Goal: Transaction & Acquisition: Book appointment/travel/reservation

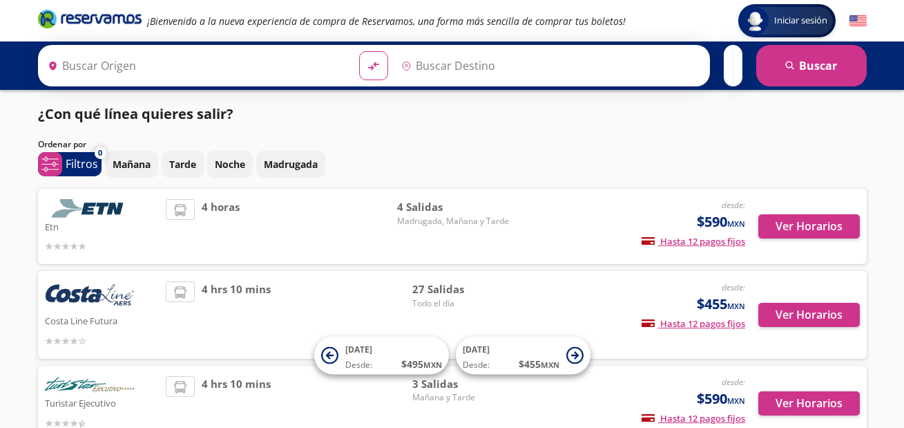
type input "[GEOGRAPHIC_DATA], [GEOGRAPHIC_DATA]"
type input "Chilpancingo, [GEOGRAPHIC_DATA]"
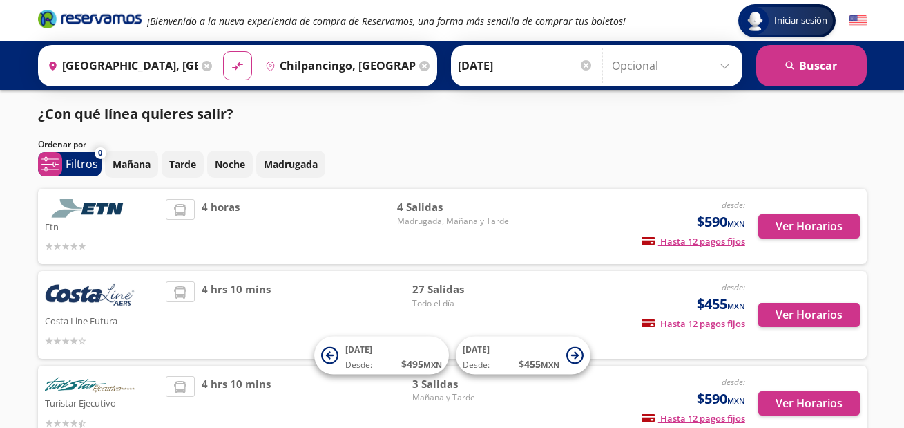
click at [143, 65] on input "[GEOGRAPHIC_DATA], [GEOGRAPHIC_DATA]" at bounding box center [120, 65] width 156 height 35
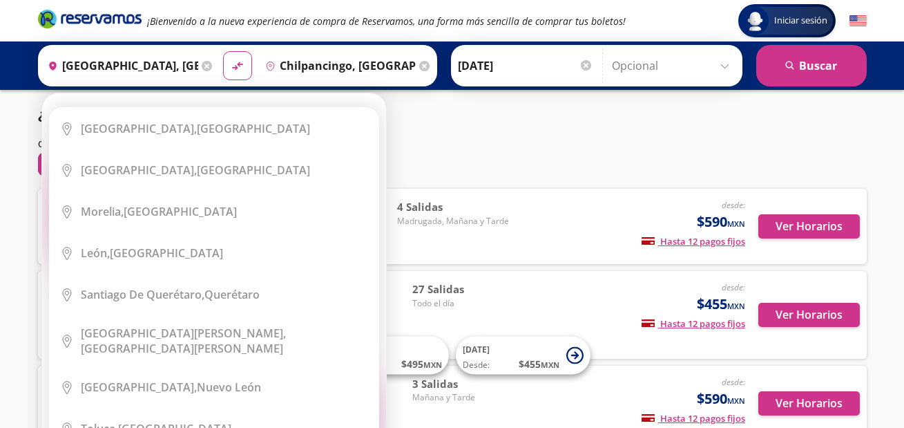
click at [196, 66] on div "Origen heroicons:map-pin-20-solid [GEOGRAPHIC_DATA], [GEOGRAPHIC_DATA]" at bounding box center [128, 66] width 175 height 36
click at [202, 68] on icon at bounding box center [207, 66] width 10 height 10
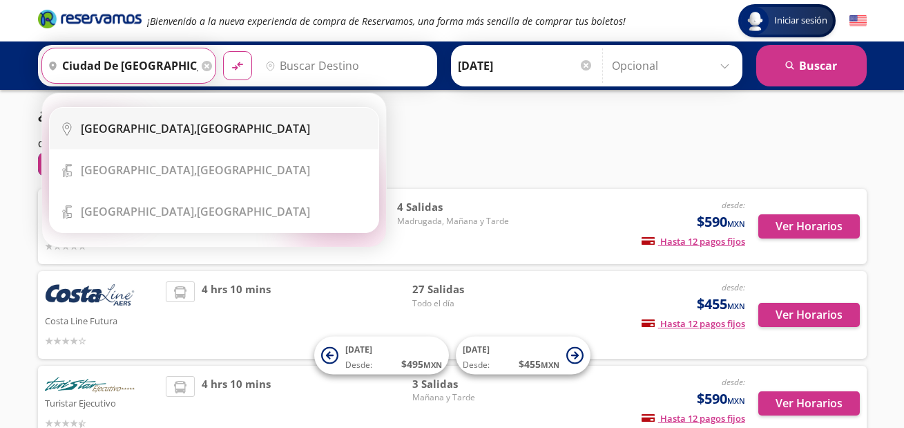
click at [242, 136] on li "City Icon [GEOGRAPHIC_DATA], [GEOGRAPHIC_DATA]" at bounding box center [214, 128] width 329 height 41
type input "[GEOGRAPHIC_DATA], [GEOGRAPHIC_DATA]"
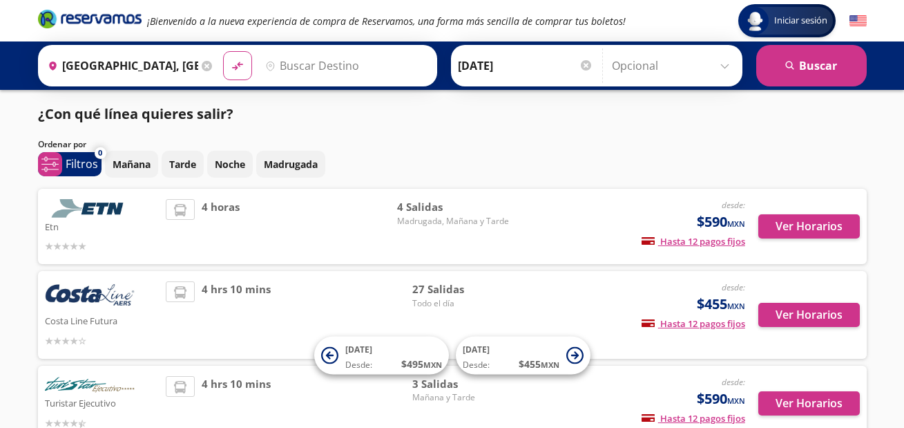
click at [326, 61] on input "Destino" at bounding box center [345, 65] width 170 height 35
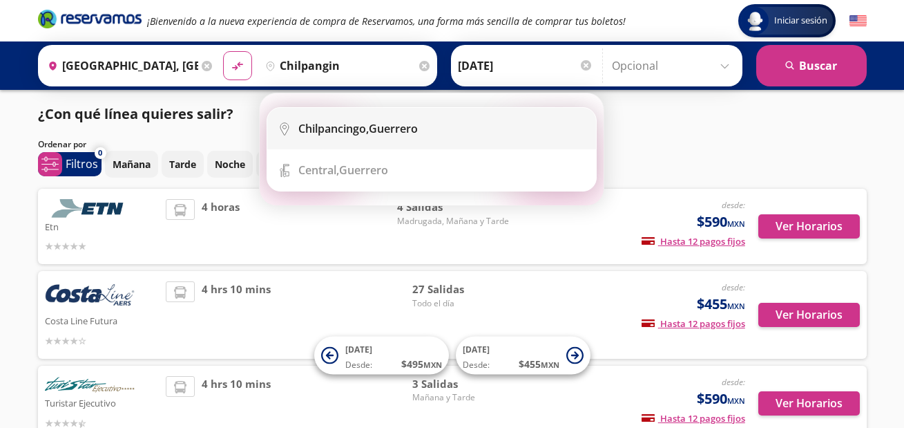
click at [378, 144] on li "City Icon [GEOGRAPHIC_DATA], [GEOGRAPHIC_DATA]" at bounding box center [431, 128] width 329 height 41
type input "Chilpancingo, [GEOGRAPHIC_DATA]"
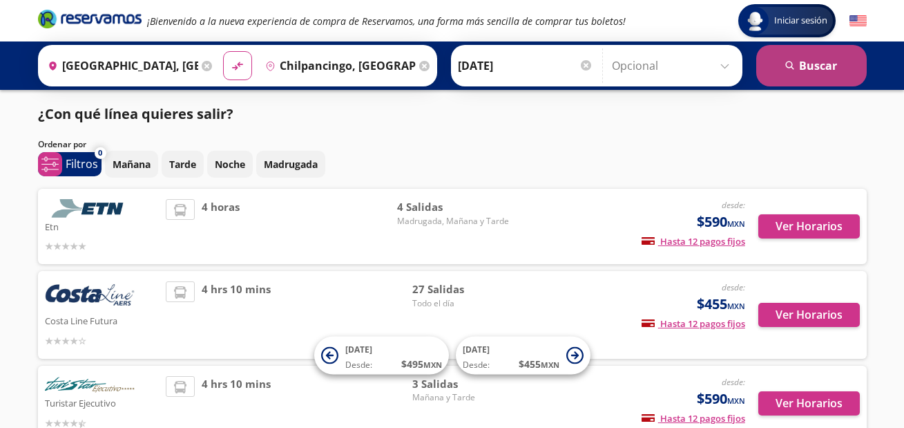
click at [793, 76] on button "search [GEOGRAPHIC_DATA]" at bounding box center [811, 65] width 111 height 41
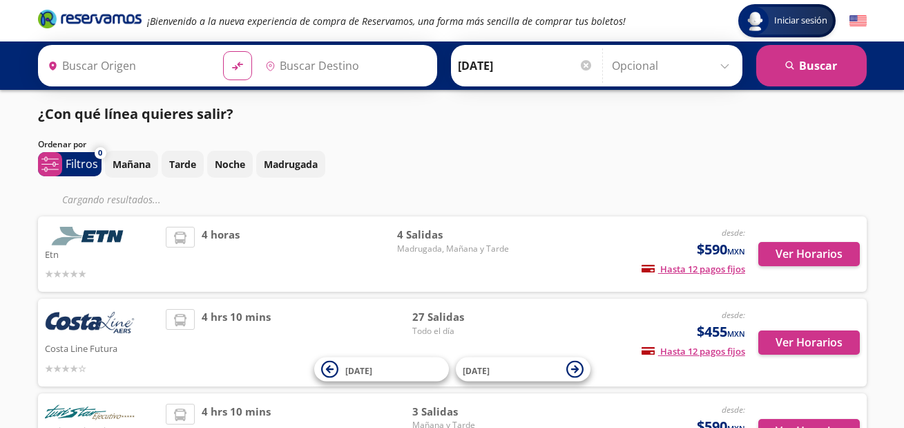
type input "[GEOGRAPHIC_DATA], [GEOGRAPHIC_DATA]"
type input "Chilpancingo, [GEOGRAPHIC_DATA]"
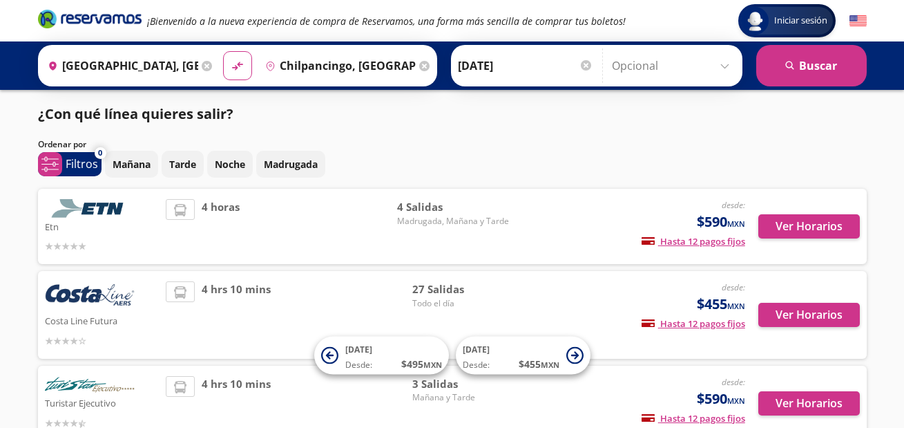
scroll to position [69, 0]
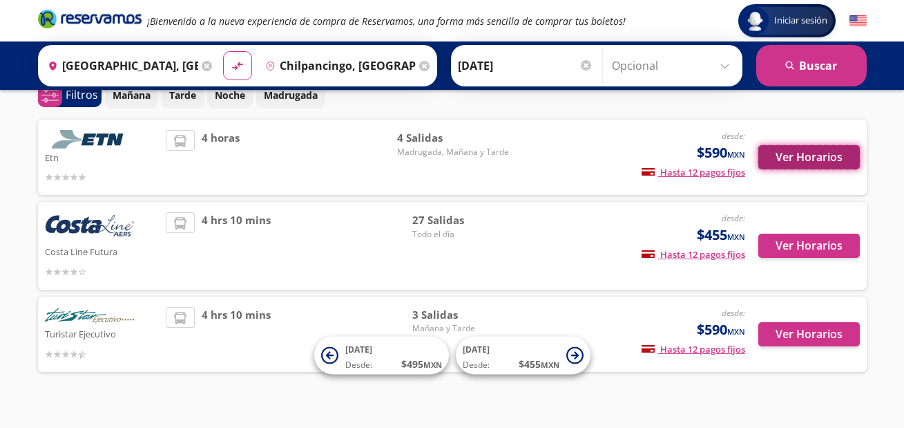
click at [812, 160] on button "Ver Horarios" at bounding box center [809, 157] width 102 height 24
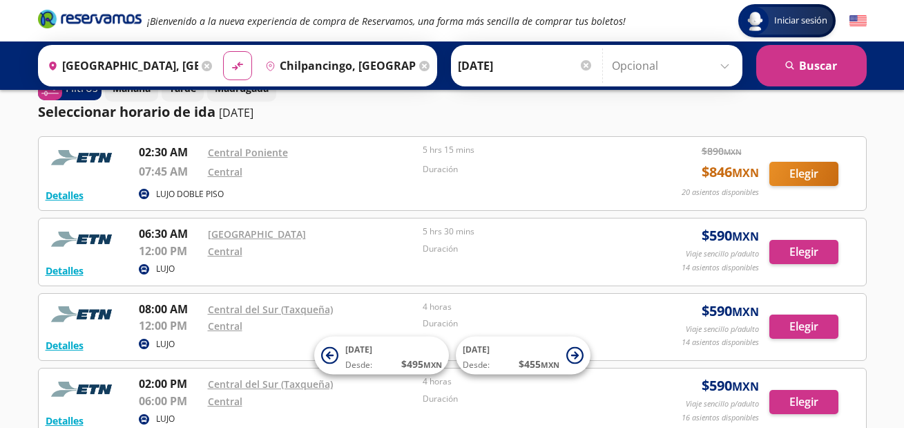
scroll to position [98, 0]
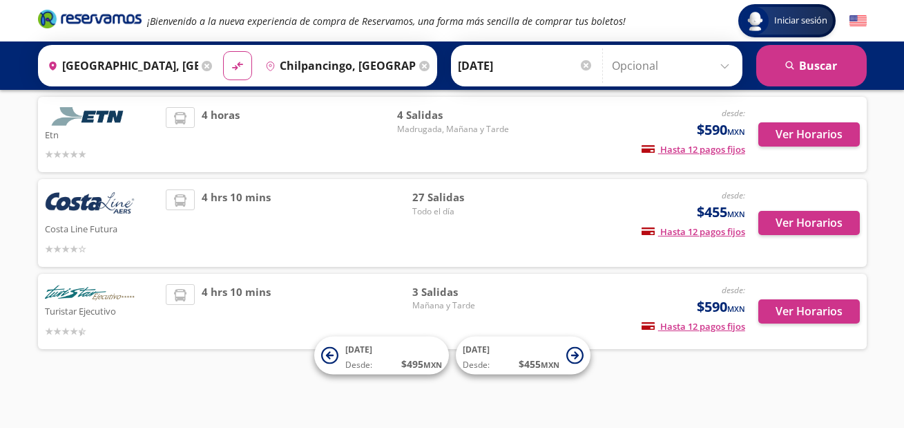
scroll to position [69, 0]
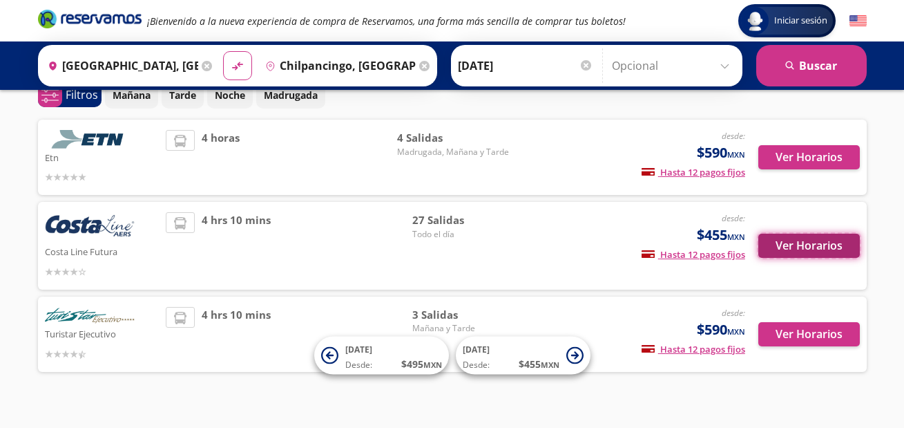
click at [818, 241] on button "Ver Horarios" at bounding box center [809, 245] width 102 height 24
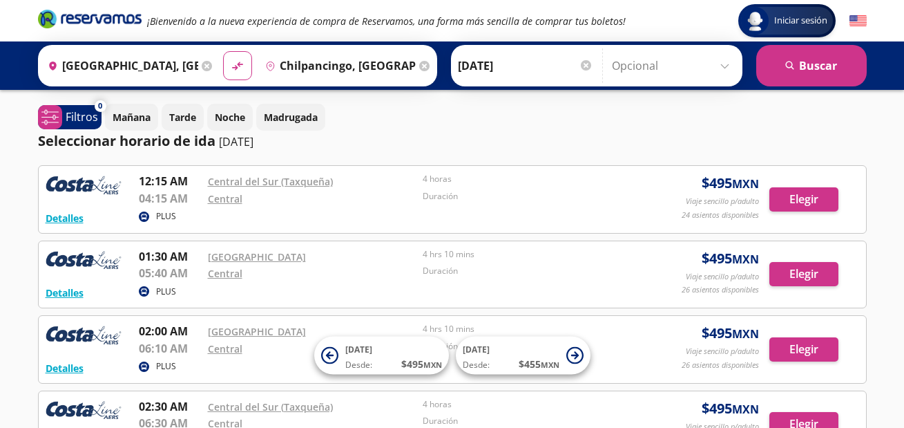
scroll to position [207, 0]
